Goal: Book appointment/travel/reservation

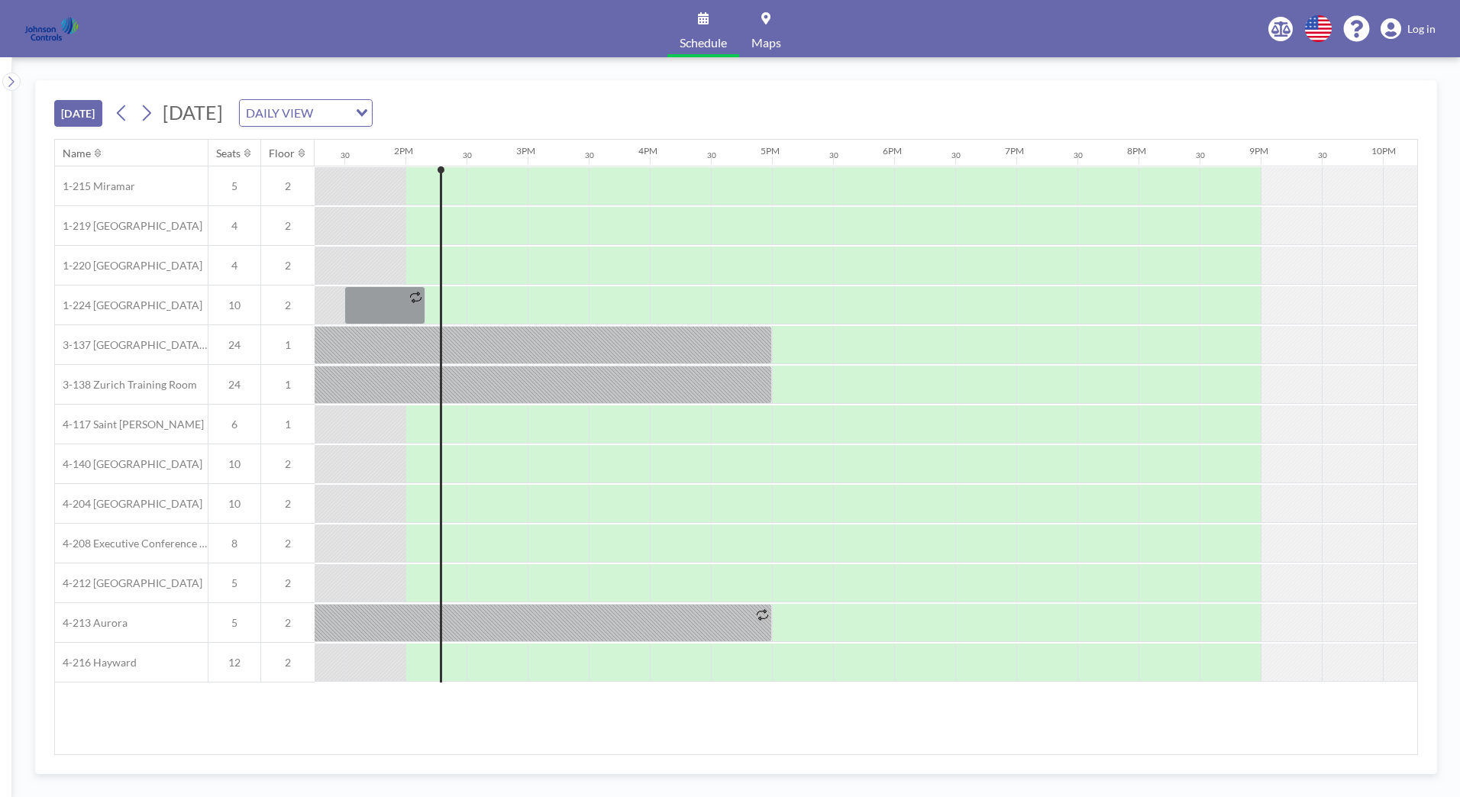
scroll to position [0, 1649]
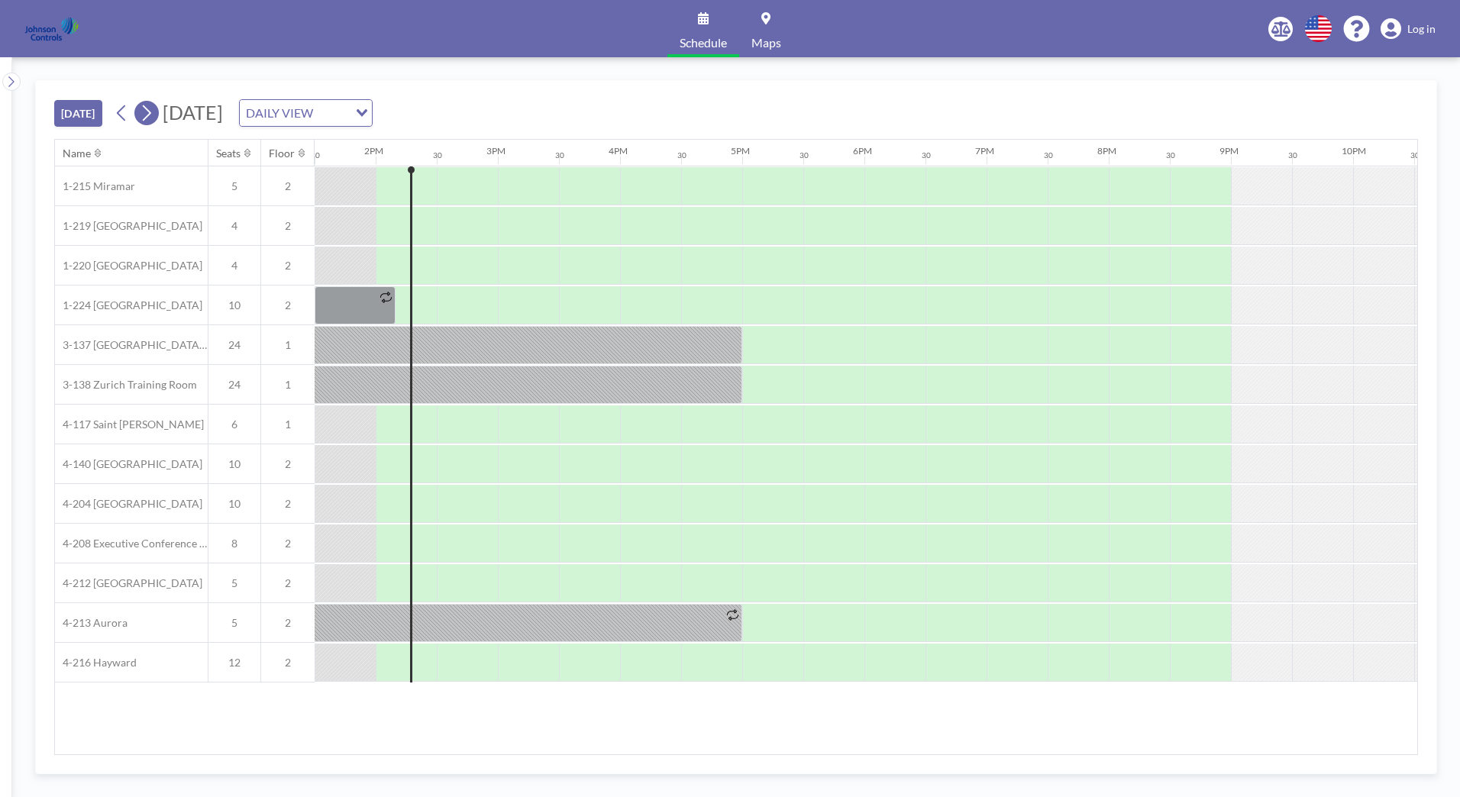
click at [151, 108] on icon at bounding box center [146, 113] width 15 height 23
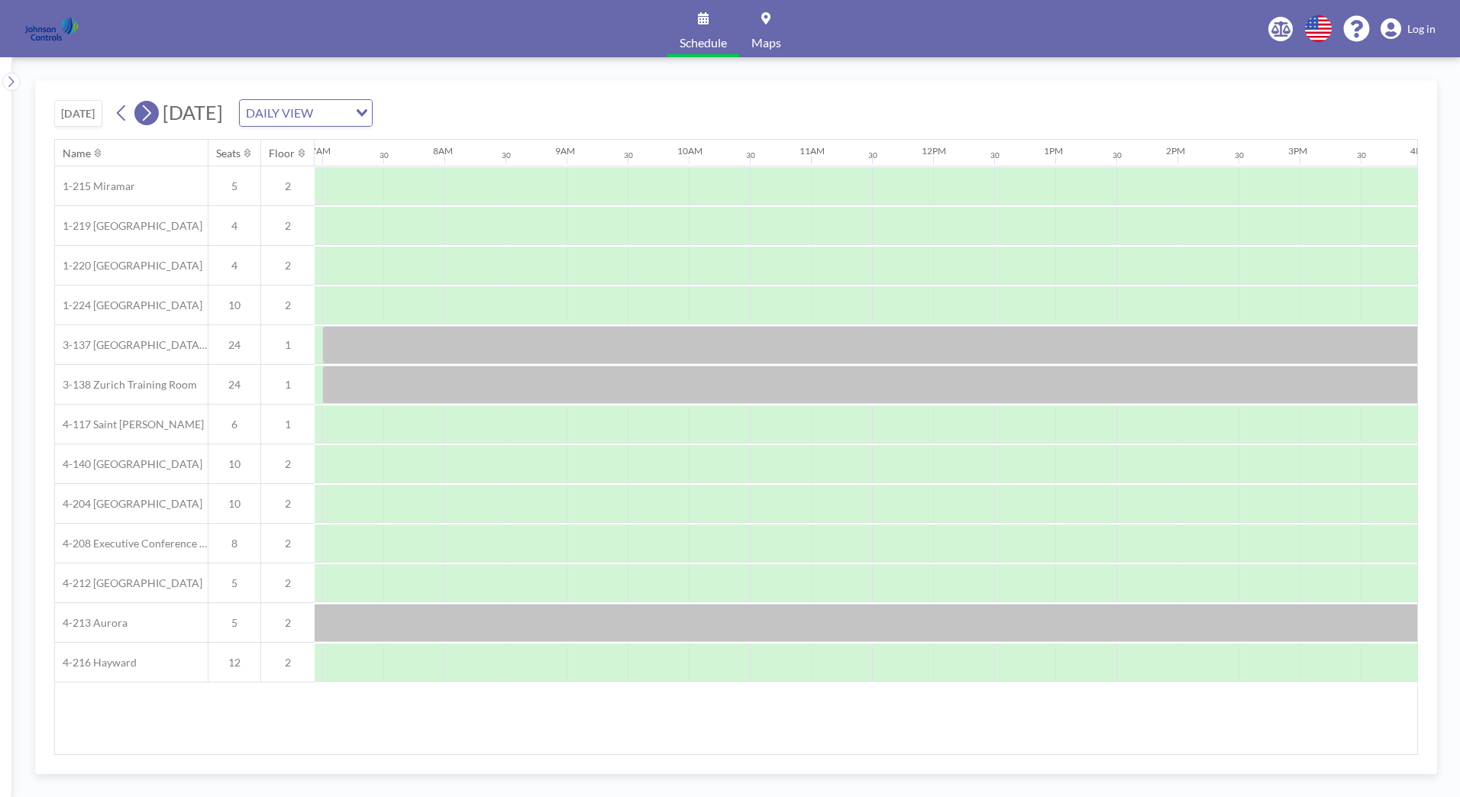
scroll to position [0, 916]
click at [223, 111] on span "[DATE]" at bounding box center [193, 112] width 60 height 23
click at [223, 109] on span "[DATE]" at bounding box center [193, 112] width 60 height 23
click at [150, 113] on icon at bounding box center [146, 113] width 15 height 23
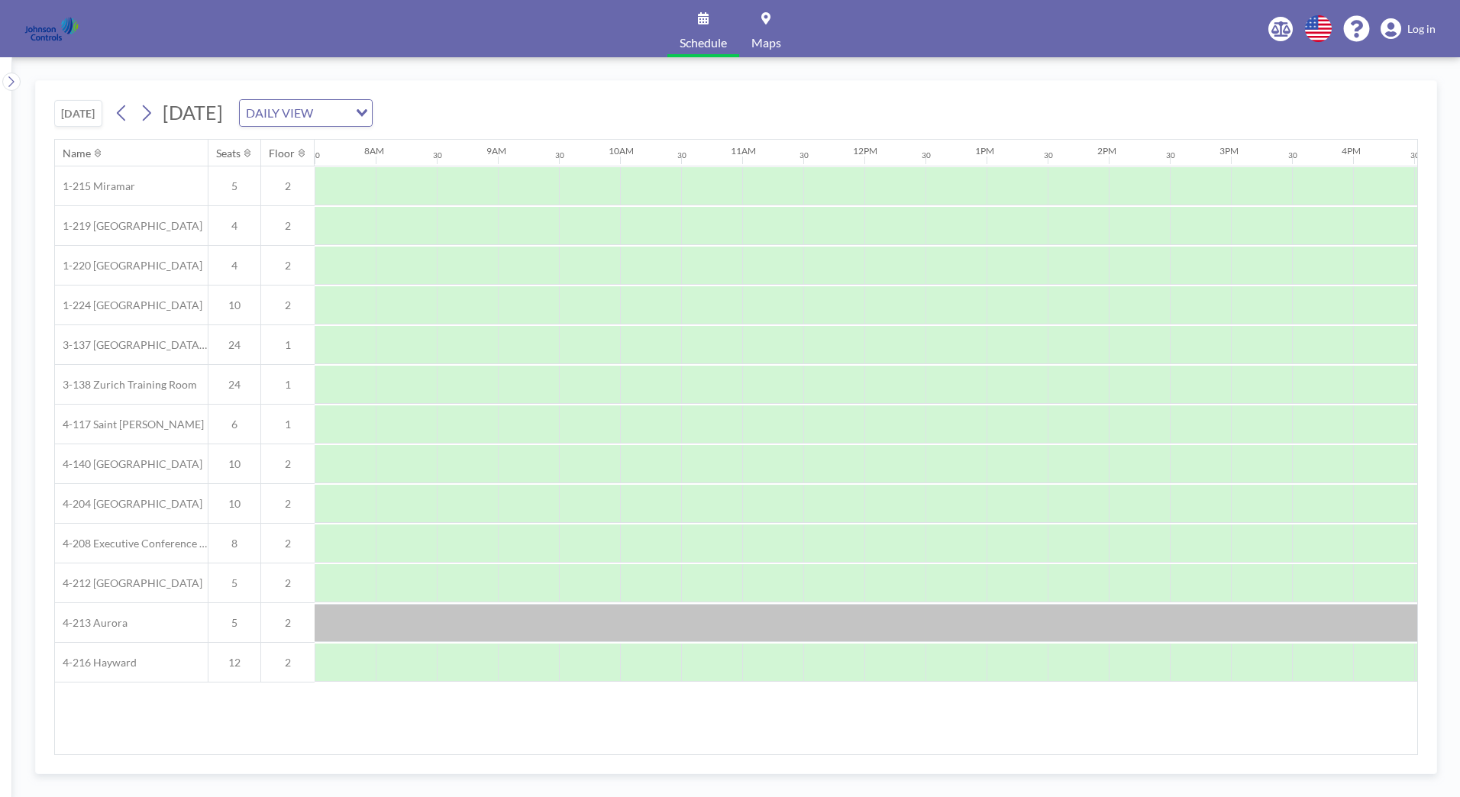
click at [223, 115] on span "[DATE]" at bounding box center [193, 112] width 60 height 23
click at [223, 113] on span "[DATE]" at bounding box center [193, 112] width 60 height 23
click at [147, 113] on icon at bounding box center [146, 113] width 15 height 23
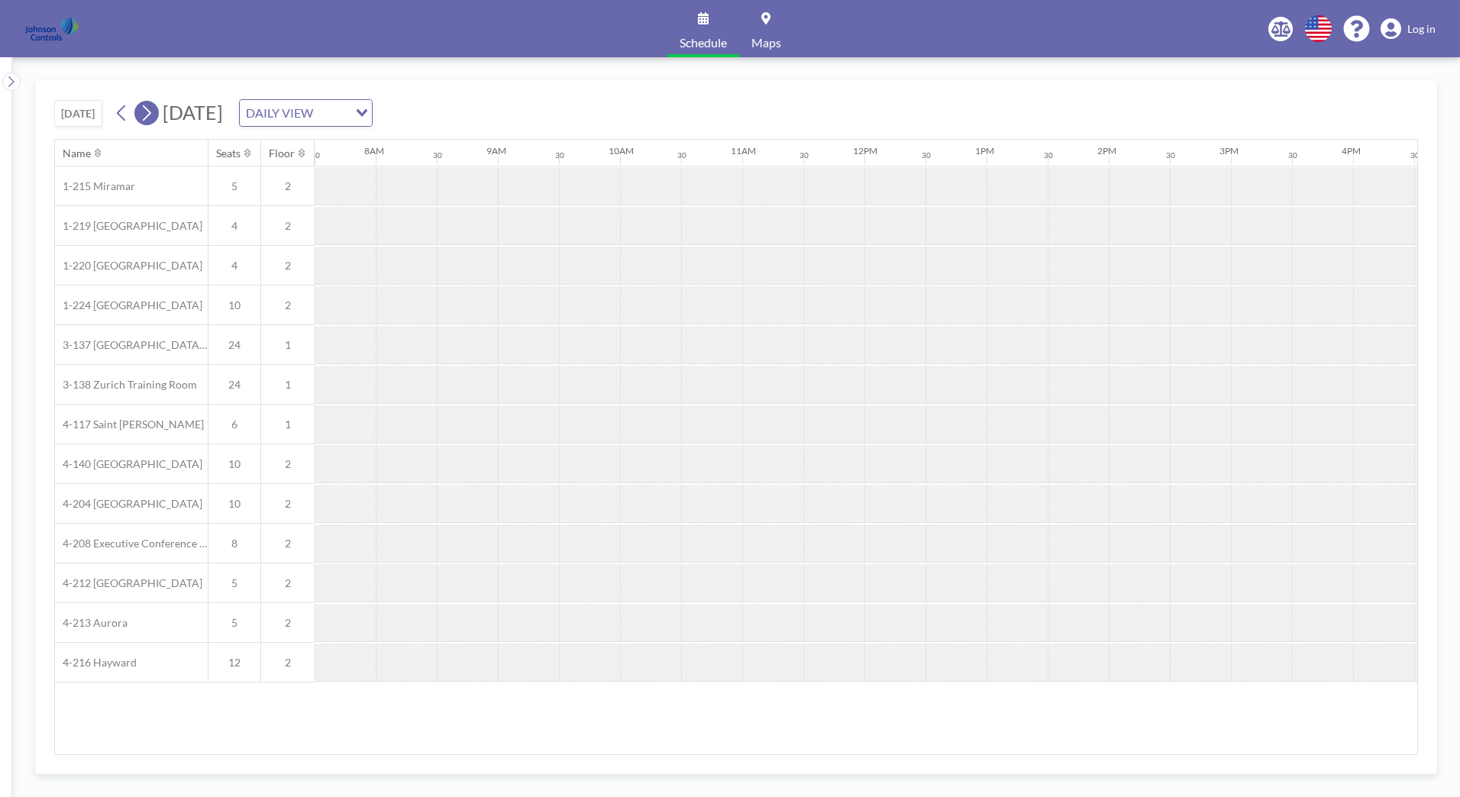
click at [147, 113] on icon at bounding box center [146, 113] width 15 height 23
click at [89, 110] on button "[DATE]" at bounding box center [78, 113] width 48 height 27
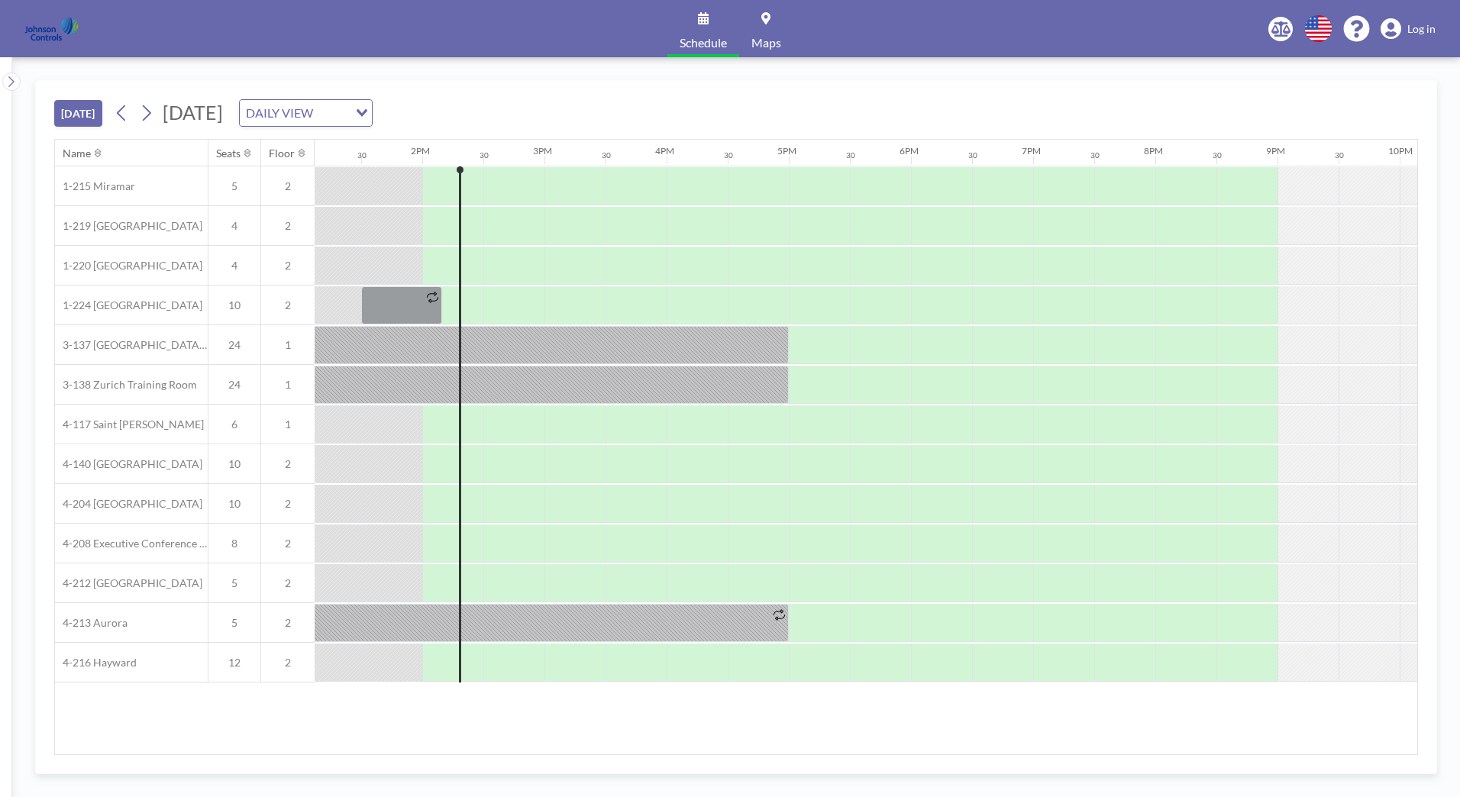
scroll to position [0, 1649]
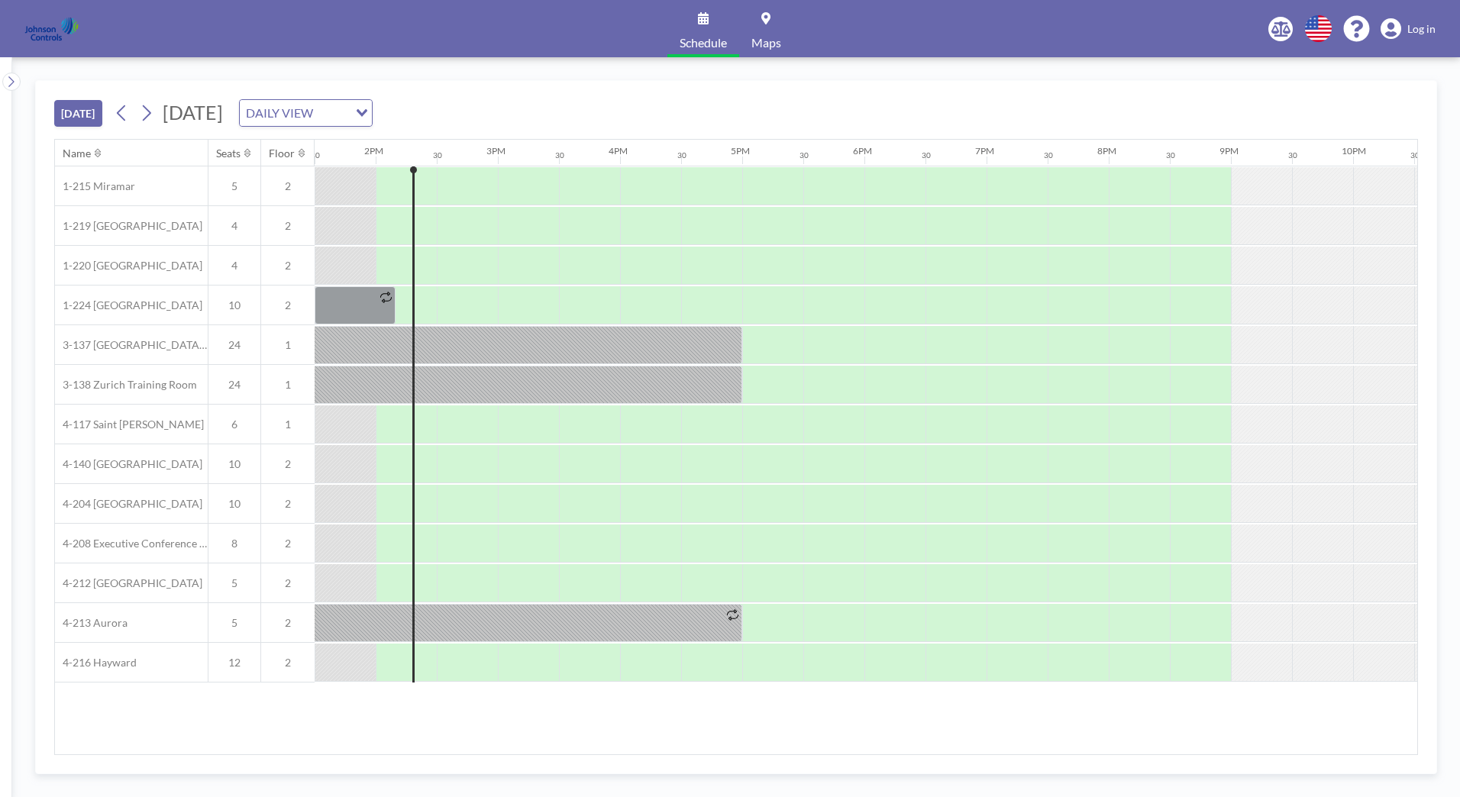
click at [209, 113] on span "[DATE]" at bounding box center [193, 112] width 60 height 23
click at [151, 111] on icon at bounding box center [147, 113] width 8 height 16
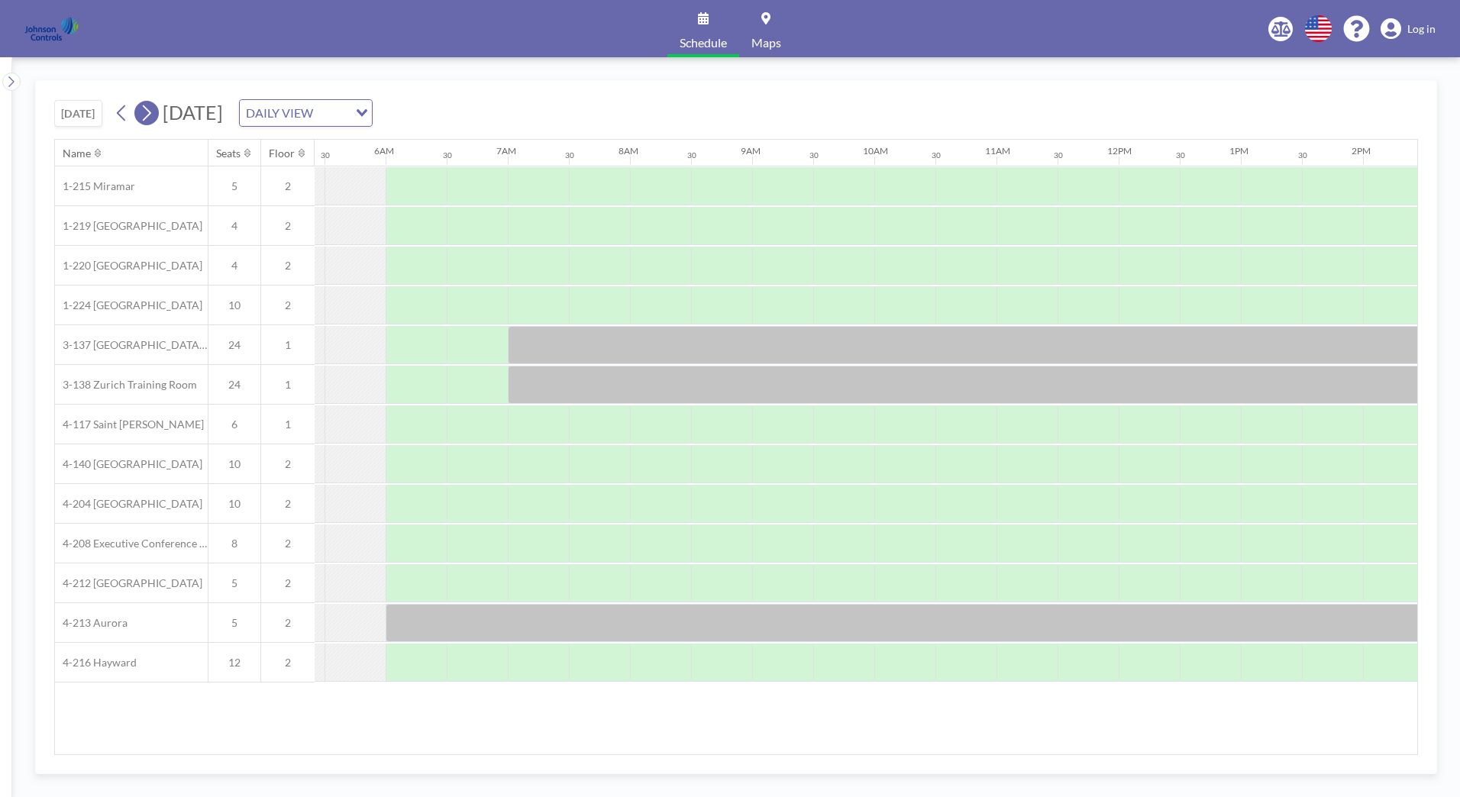
scroll to position [0, 916]
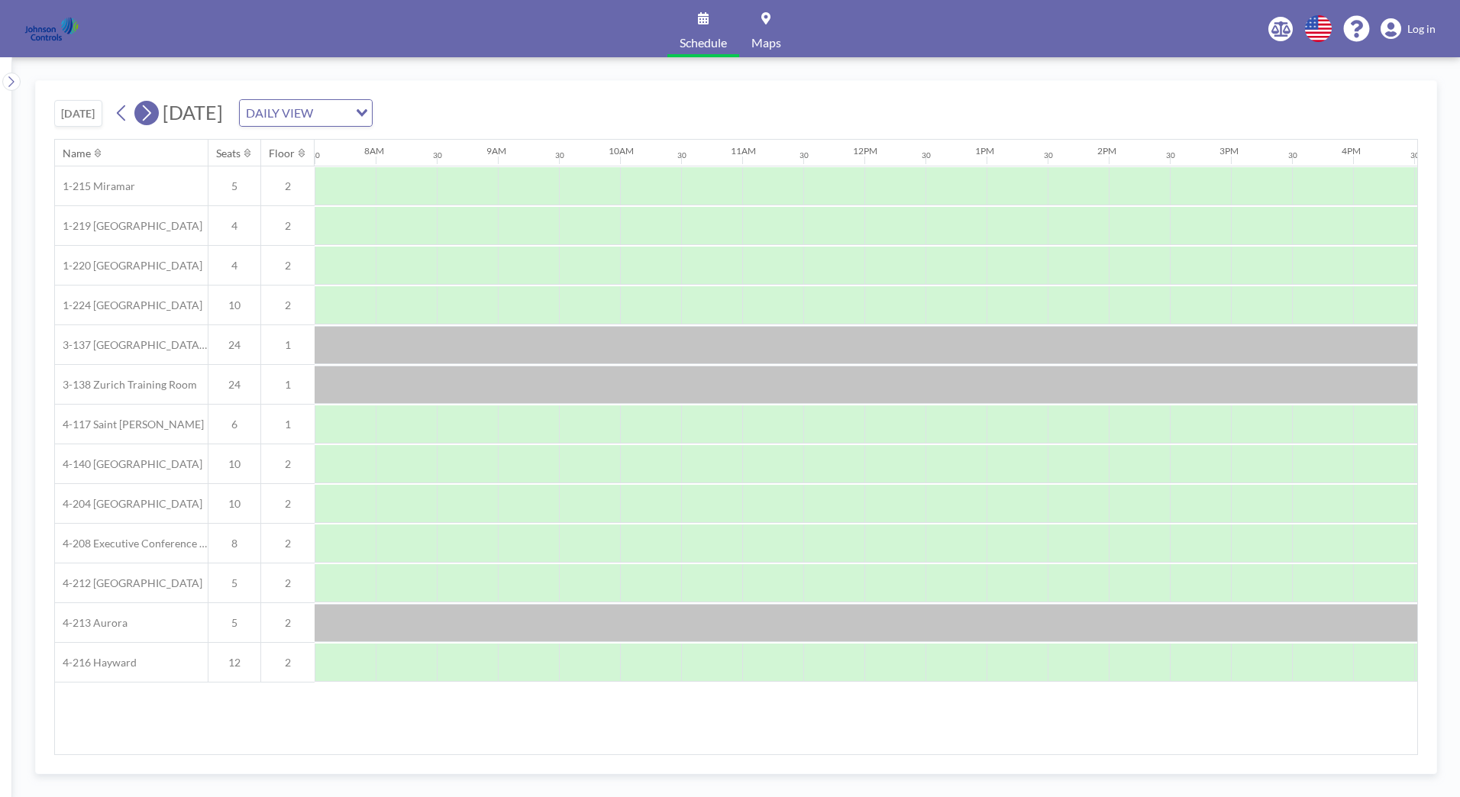
click at [151, 111] on icon at bounding box center [147, 113] width 8 height 16
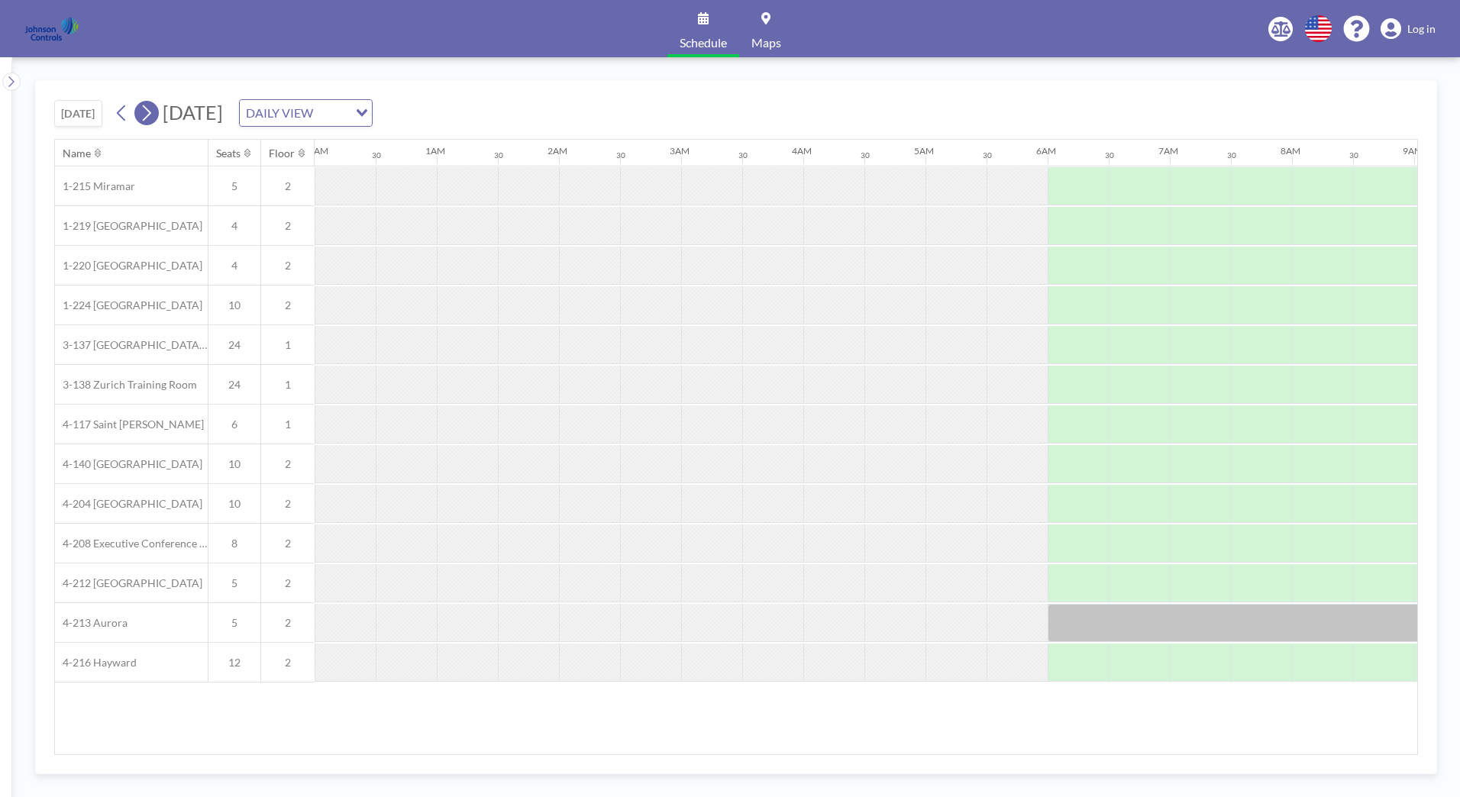
scroll to position [0, 311]
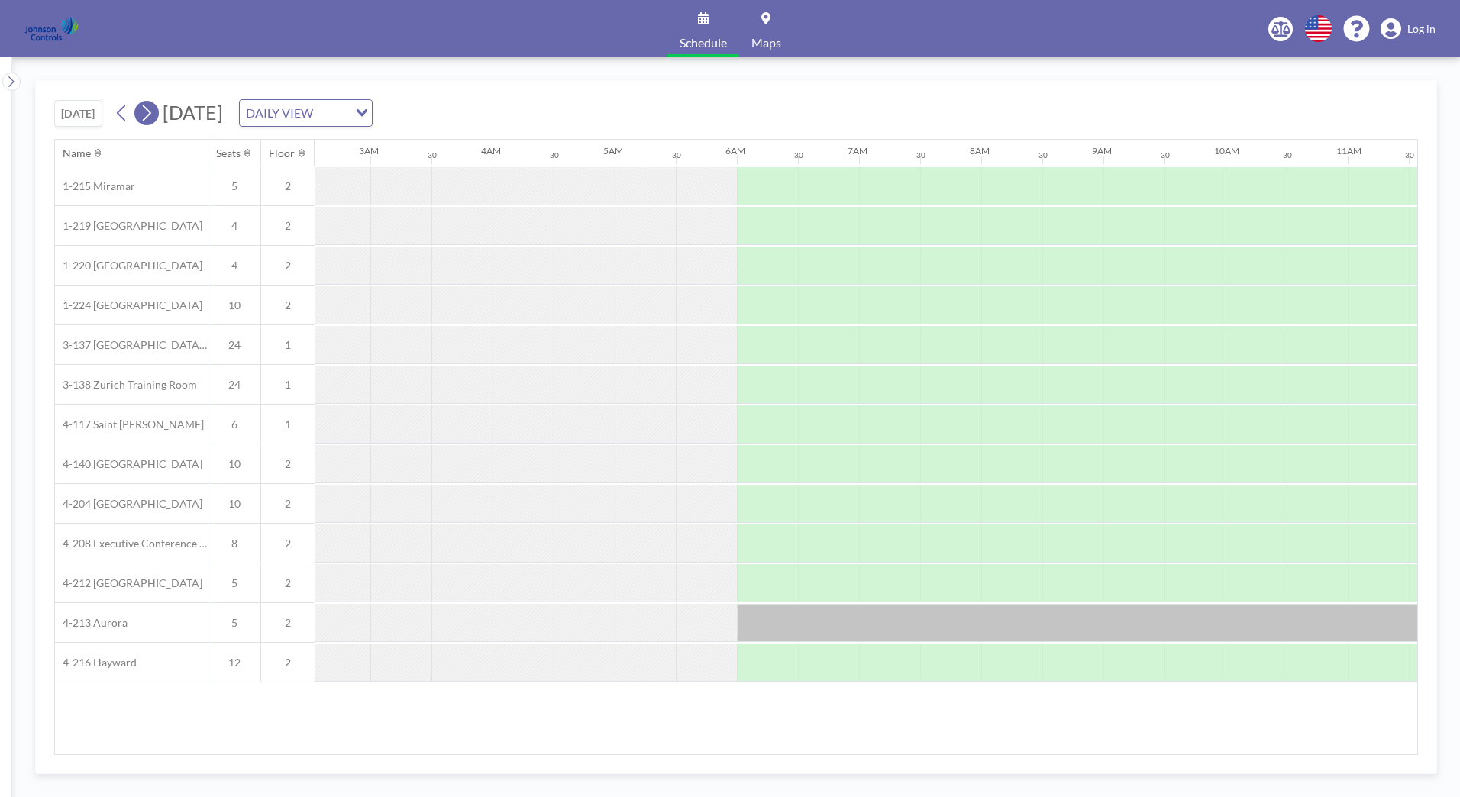
click at [151, 111] on icon at bounding box center [147, 113] width 8 height 16
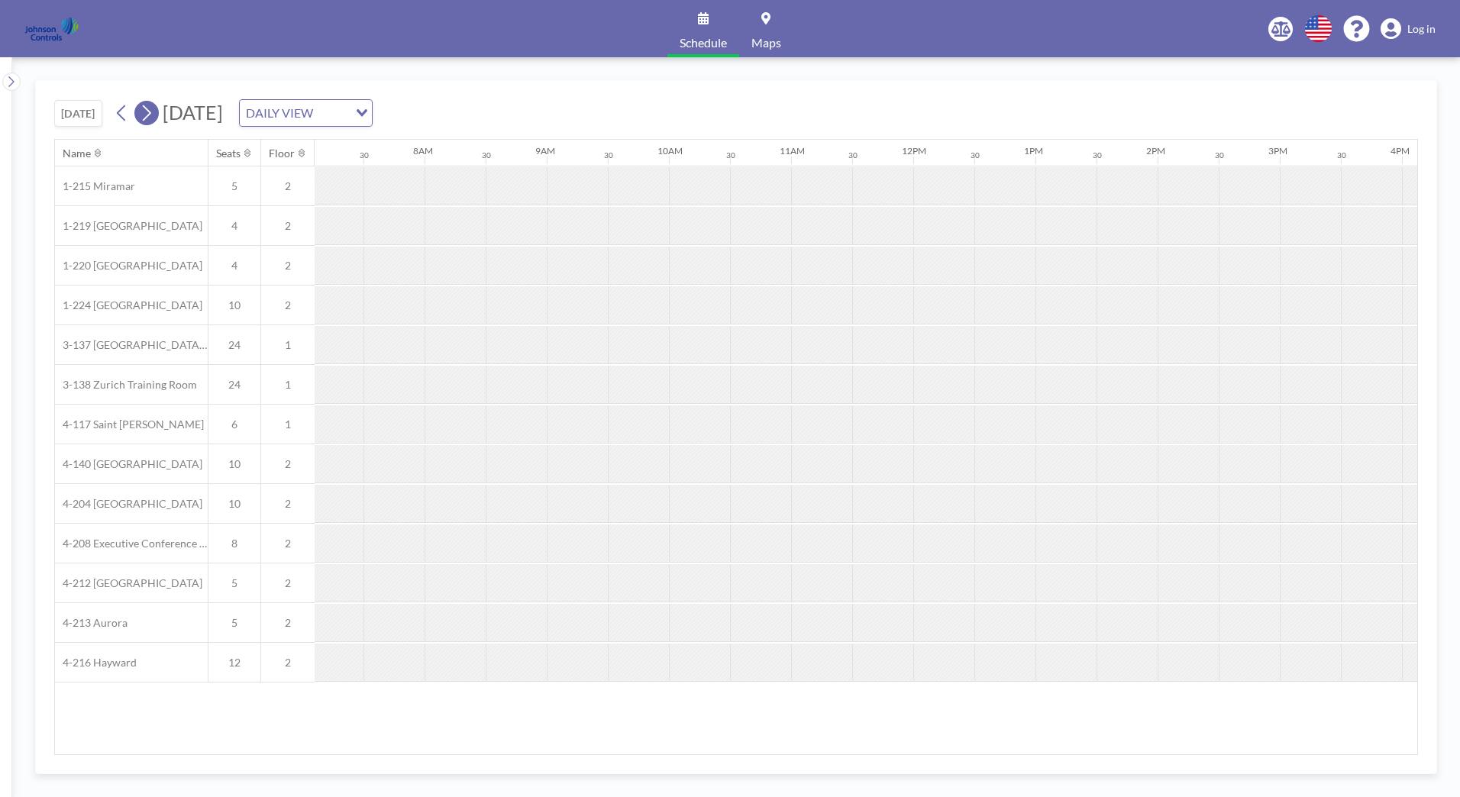
scroll to position [0, 916]
click at [151, 111] on icon at bounding box center [147, 113] width 8 height 16
click at [153, 108] on icon at bounding box center [146, 113] width 15 height 23
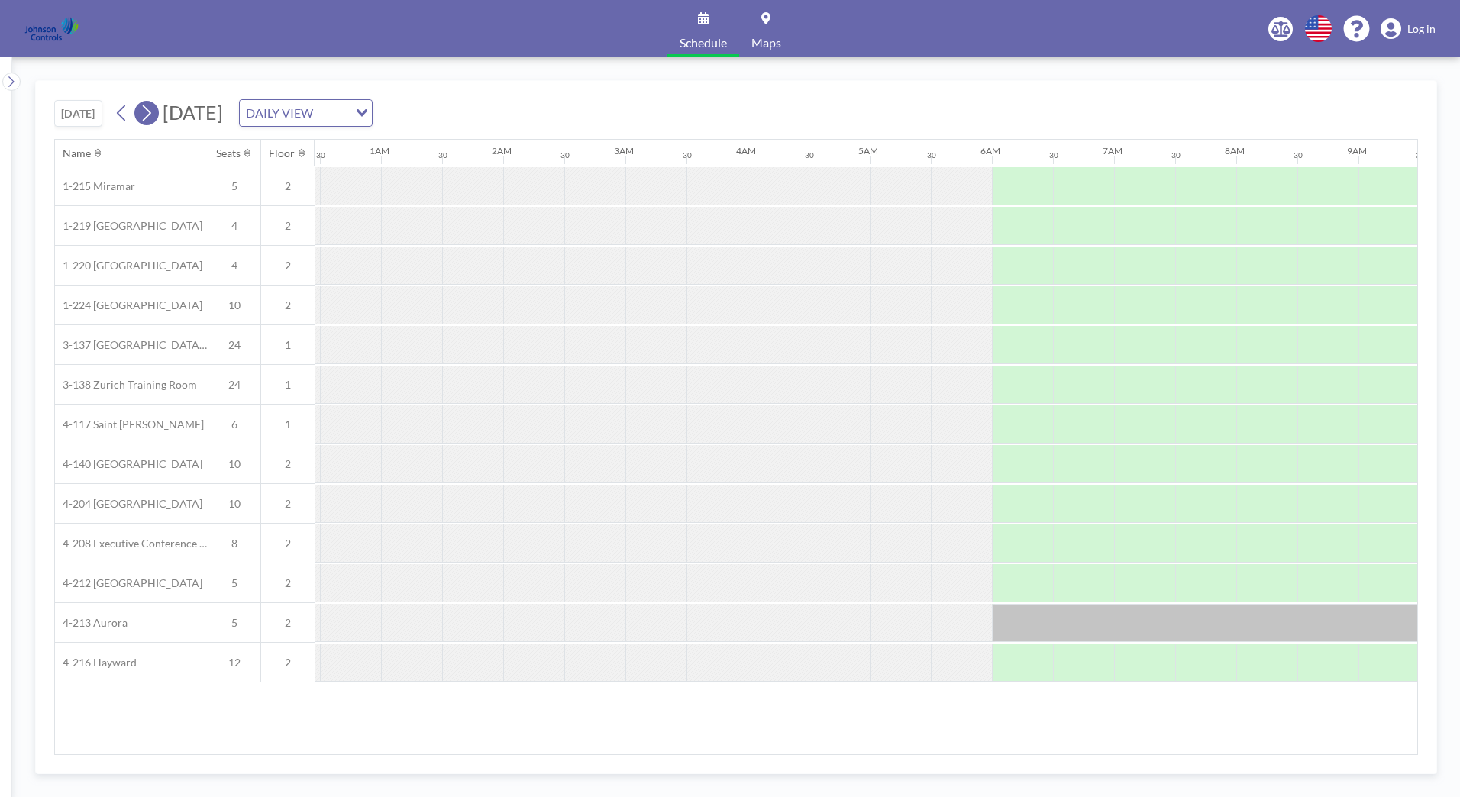
click at [153, 108] on icon at bounding box center [146, 113] width 15 height 23
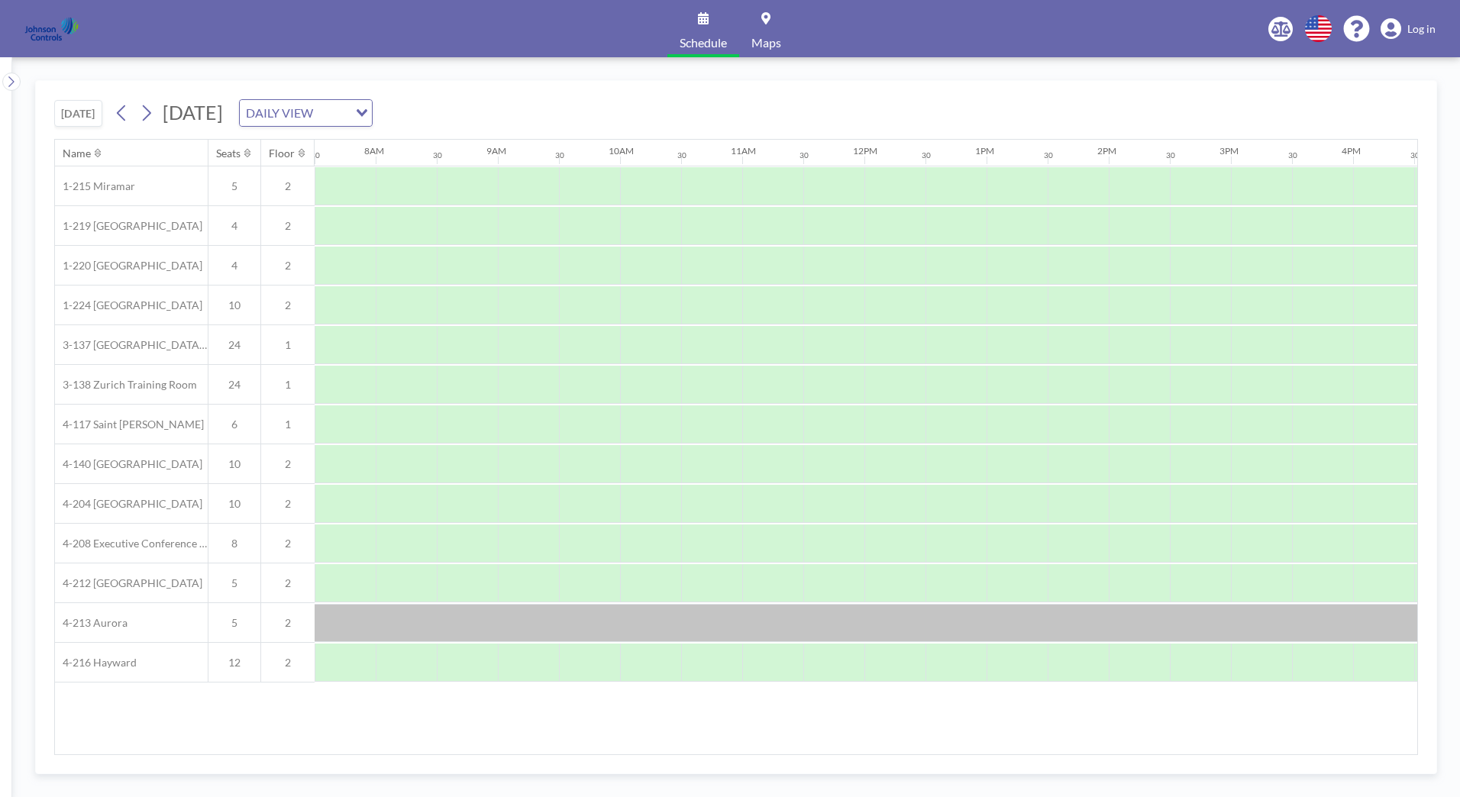
click at [223, 115] on span "[DATE]" at bounding box center [193, 112] width 60 height 23
click at [223, 111] on span "[DATE]" at bounding box center [193, 112] width 60 height 23
click at [367, 113] on icon "Search for option" at bounding box center [362, 113] width 11 height 8
click at [566, 73] on div "[DATE] [DATE] DAILY VIEW Loading... Name Seats Floor 12AM 30 1AM 30 2AM 30 3AM …" at bounding box center [735, 427] width 1447 height 740
click at [89, 112] on button "[DATE]" at bounding box center [78, 113] width 48 height 27
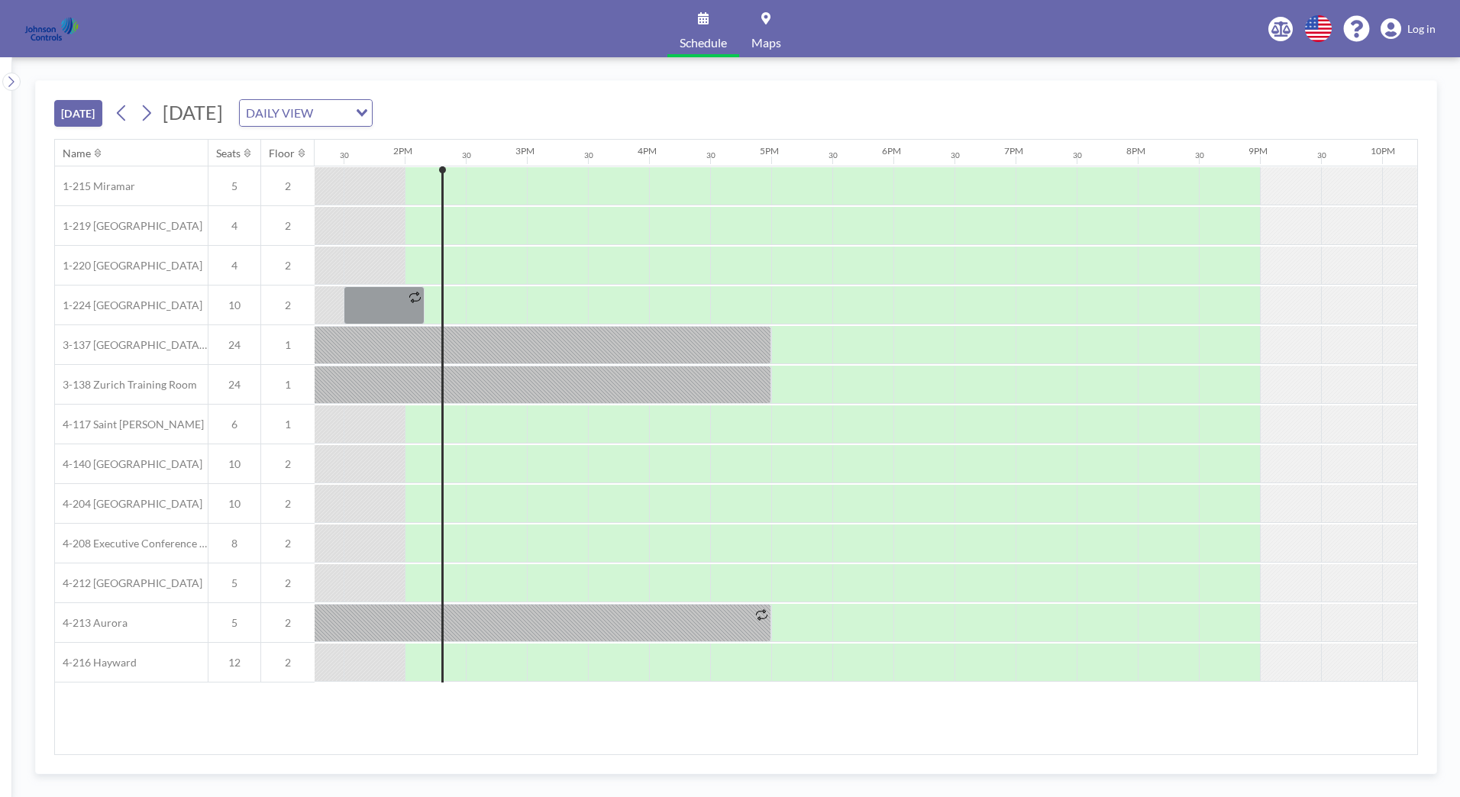
scroll to position [0, 1649]
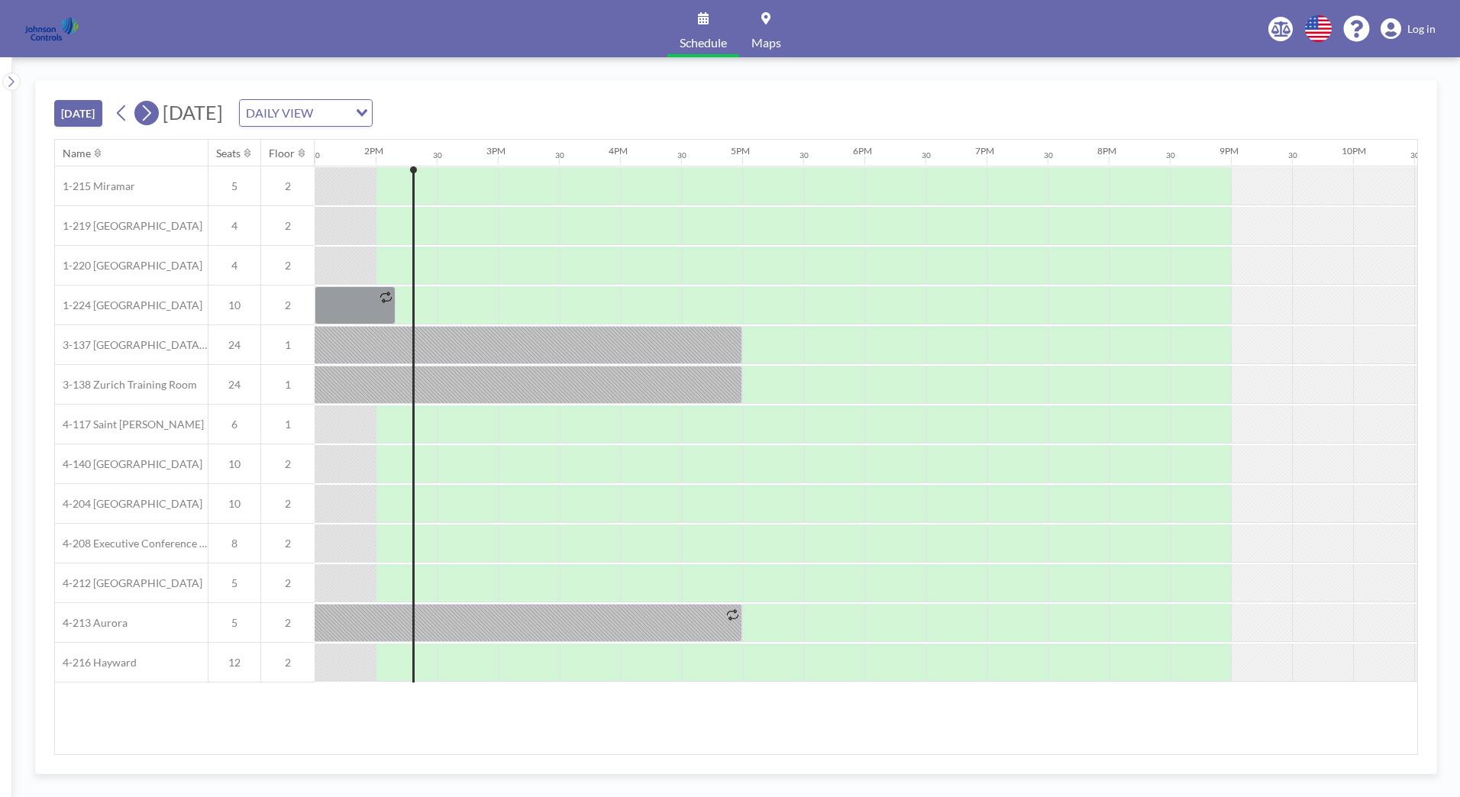
click at [151, 111] on icon at bounding box center [147, 113] width 8 height 16
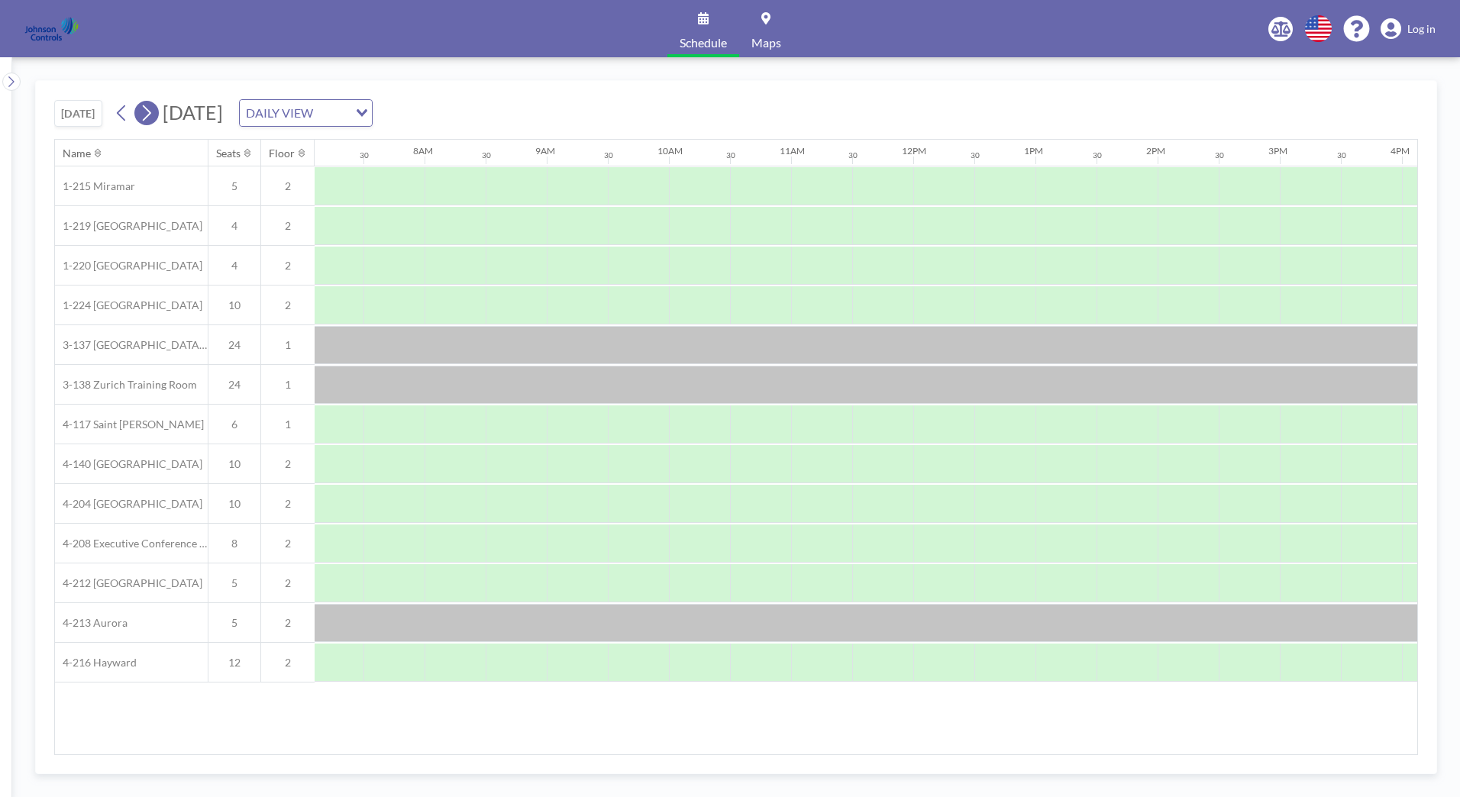
scroll to position [0, 916]
click at [158, 119] on button at bounding box center [146, 113] width 24 height 24
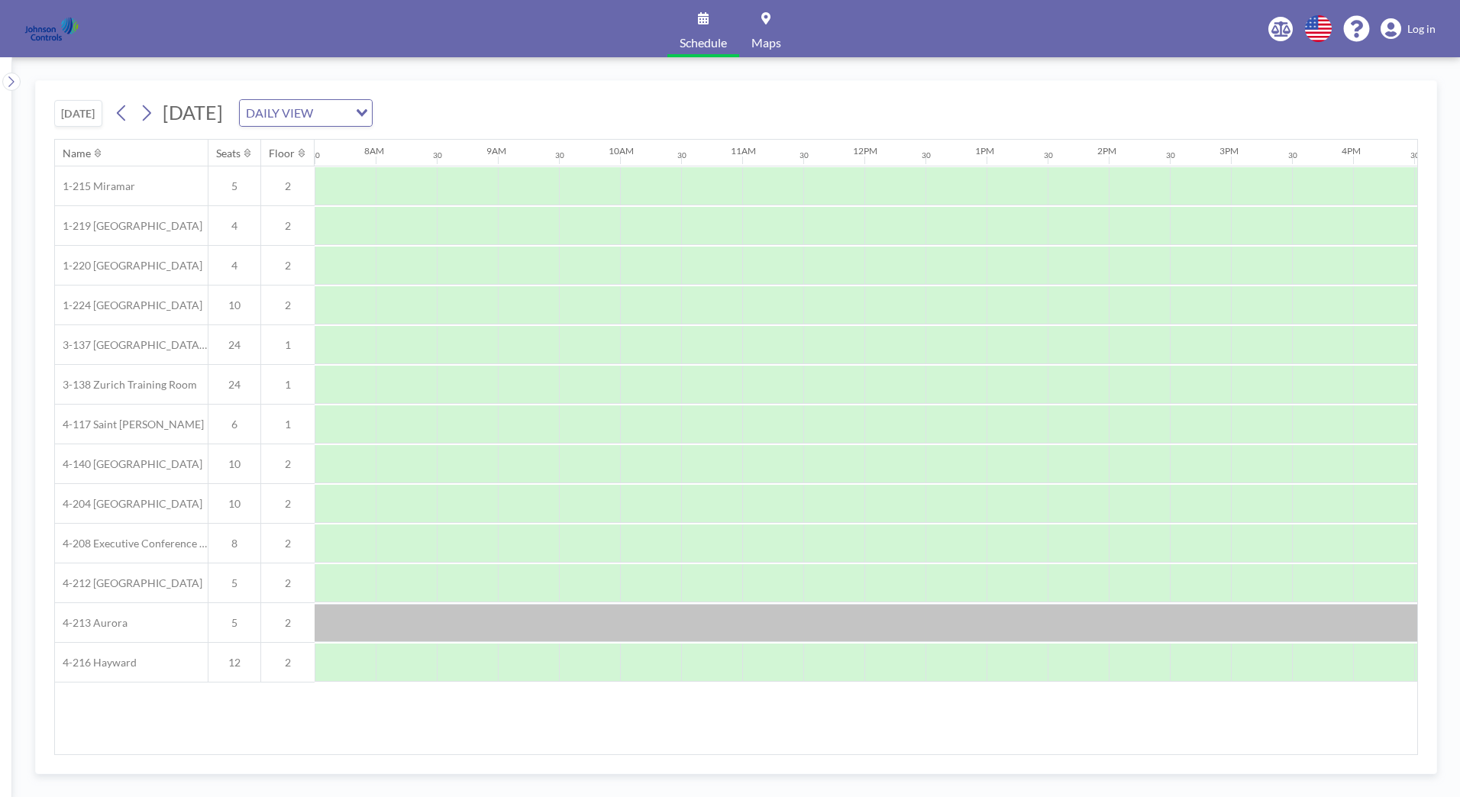
click at [196, 110] on span "[DATE]" at bounding box center [193, 112] width 60 height 23
